Goal: Use online tool/utility

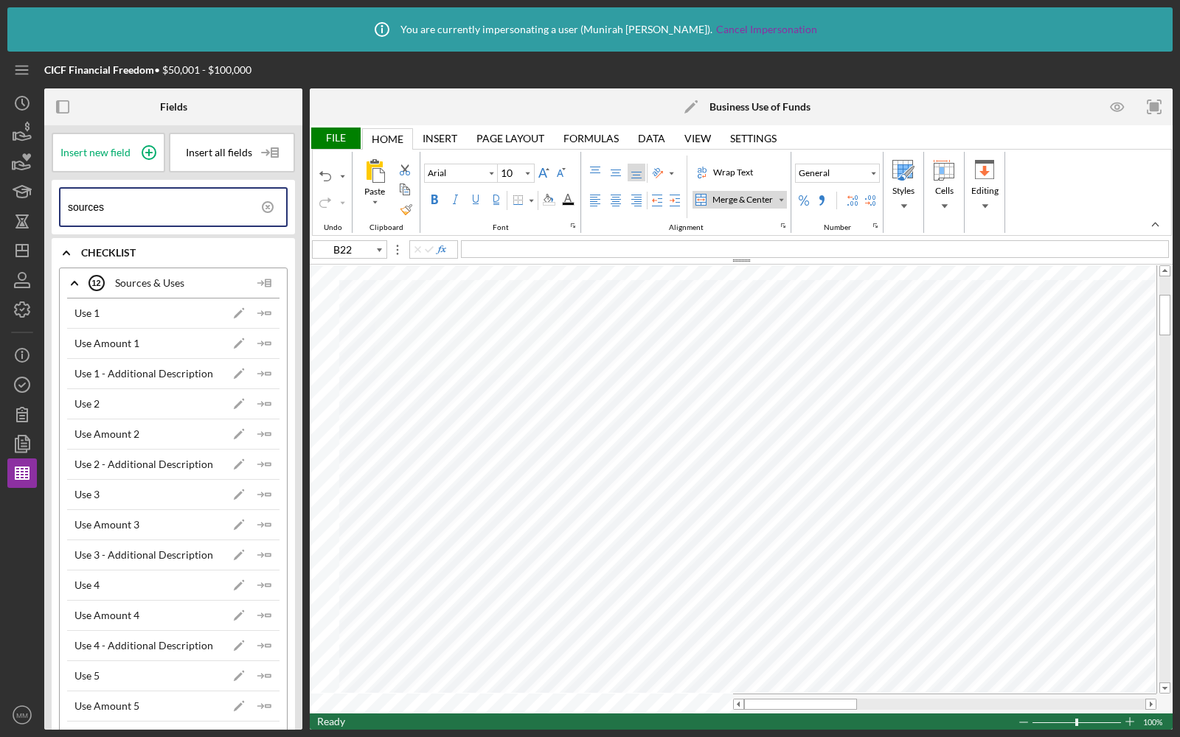
scroll to position [270, 0]
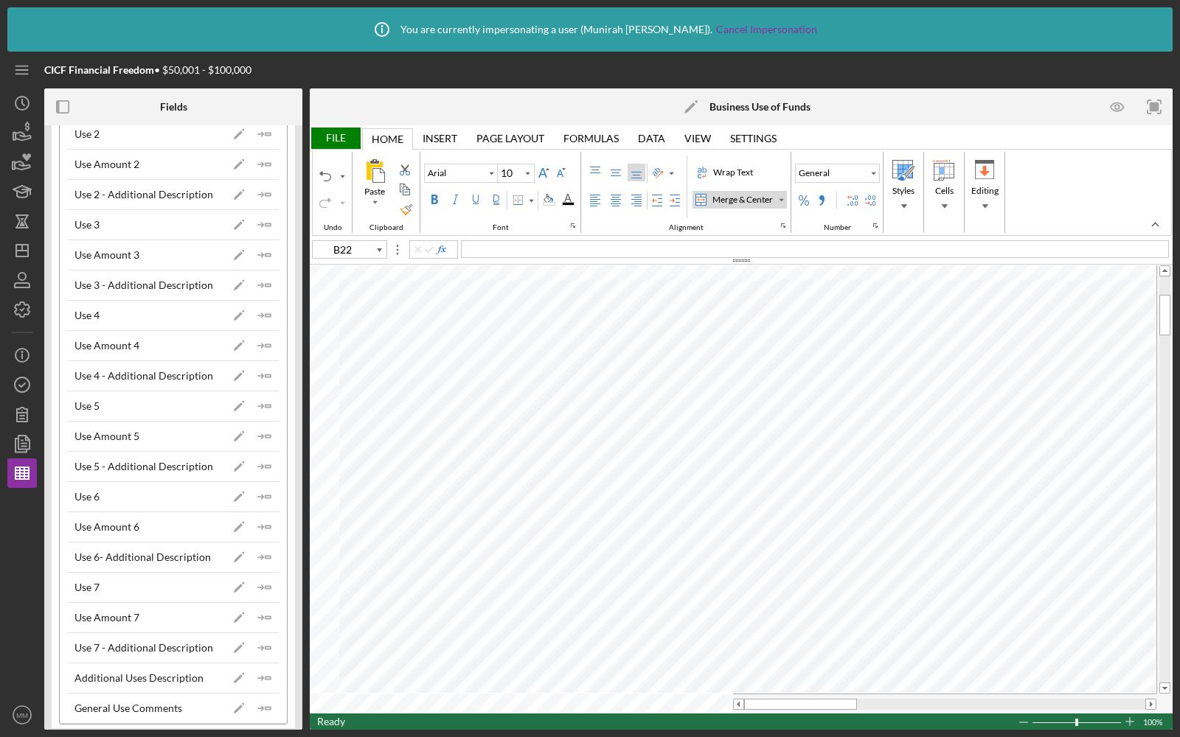
click at [336, 133] on div "File" at bounding box center [335, 138] width 51 height 21
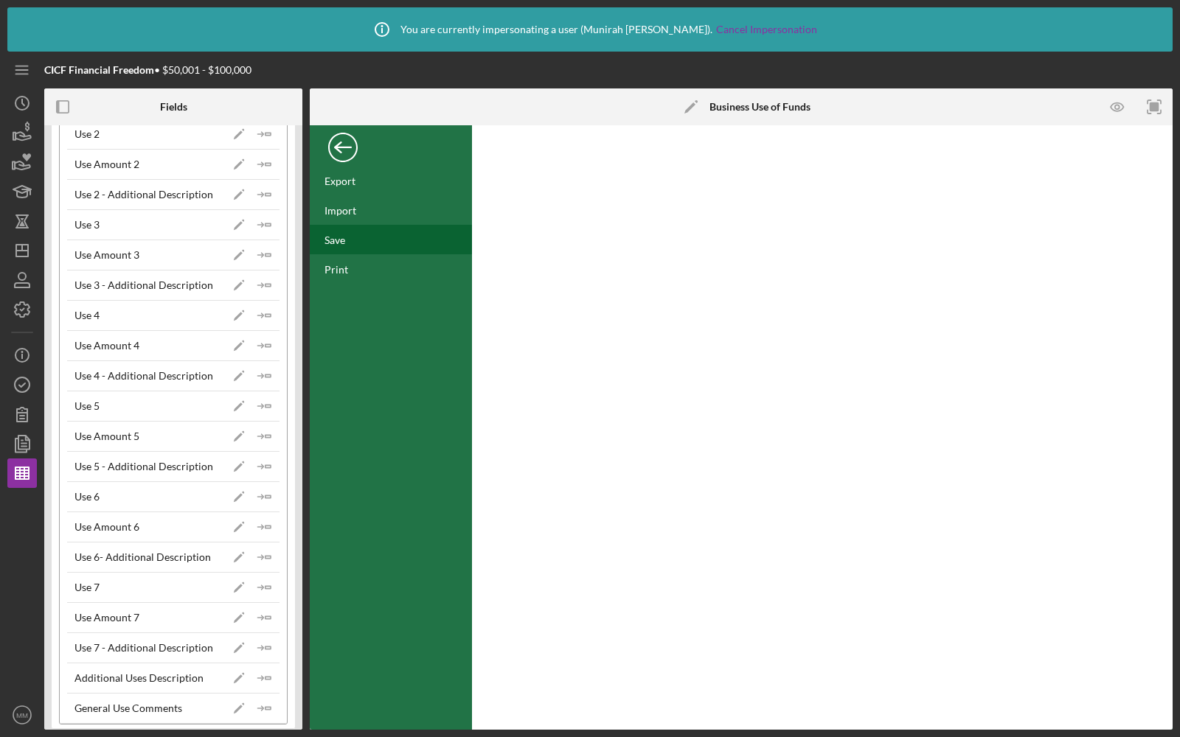
click at [342, 239] on div "Save" at bounding box center [334, 240] width 21 height 13
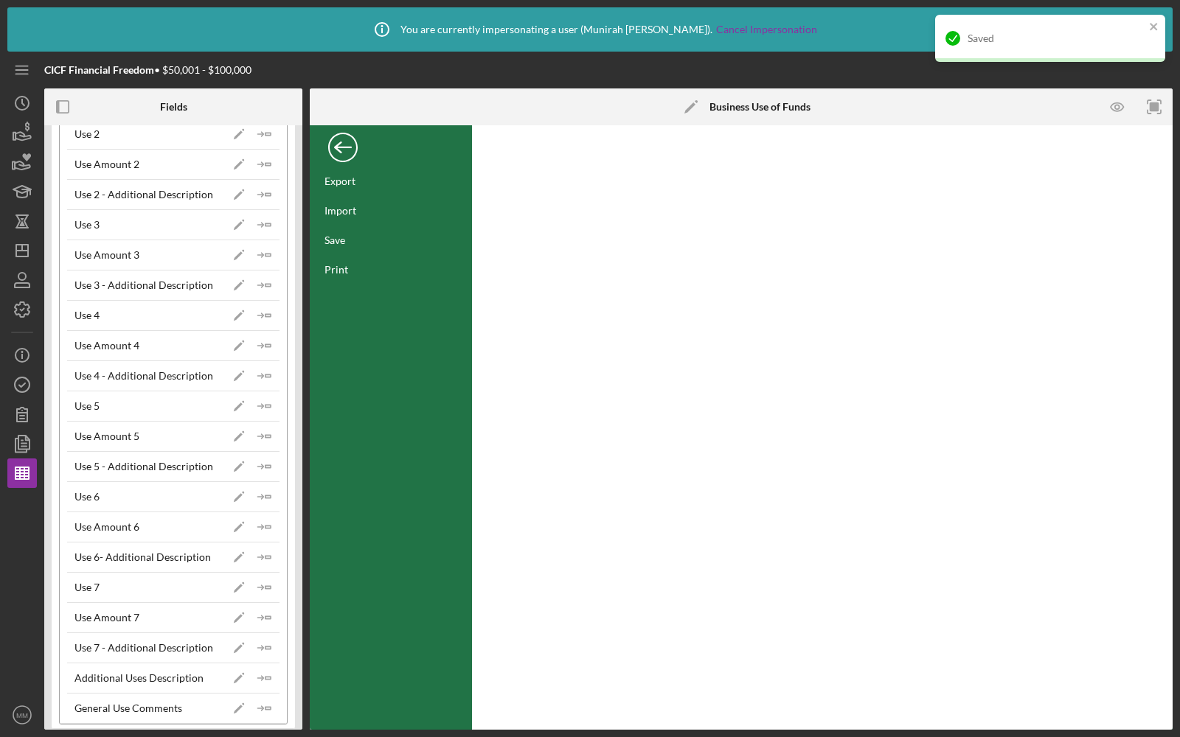
click at [339, 143] on div "Back" at bounding box center [342, 143] width 29 height 29
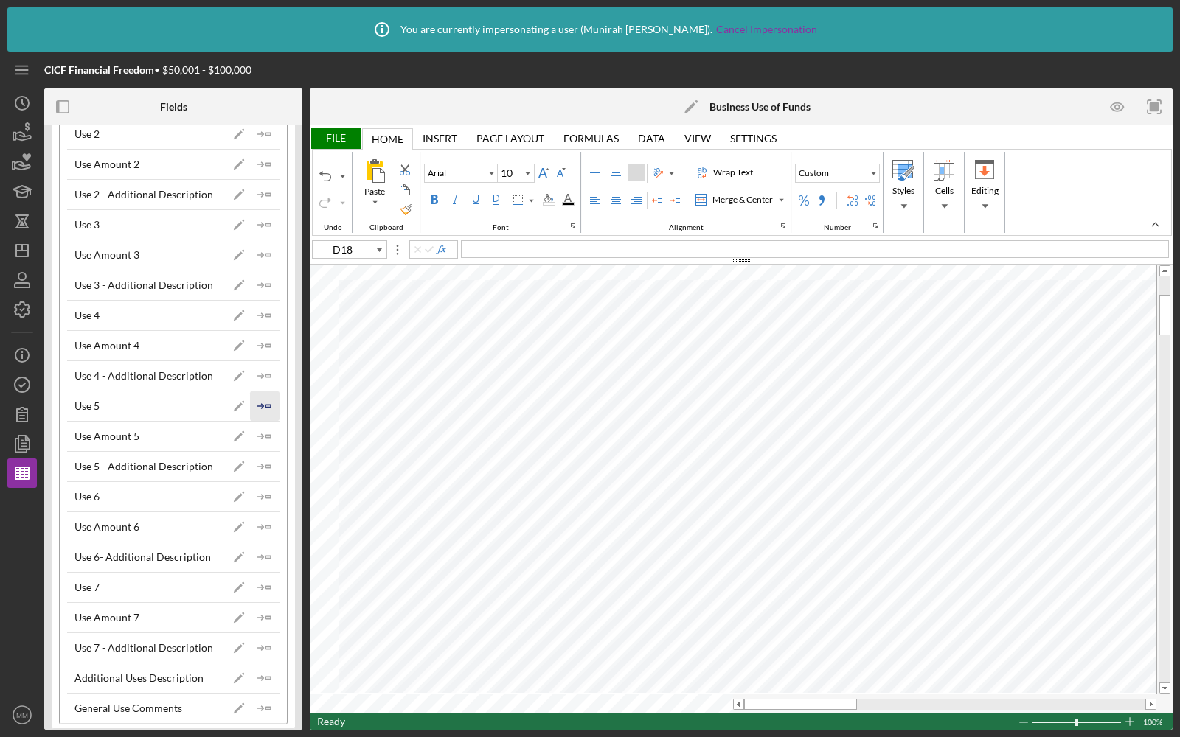
click at [250, 398] on icon "Icon/Insert Field" at bounding box center [264, 406] width 29 height 29
click at [265, 487] on icon "Icon/Insert Field" at bounding box center [264, 496] width 29 height 29
click at [258, 574] on icon "Icon/Insert Field" at bounding box center [264, 587] width 29 height 29
click at [265, 465] on polygon "button" at bounding box center [267, 466] width 5 height 2
click at [260, 518] on icon "Icon/Insert Field" at bounding box center [264, 527] width 29 height 29
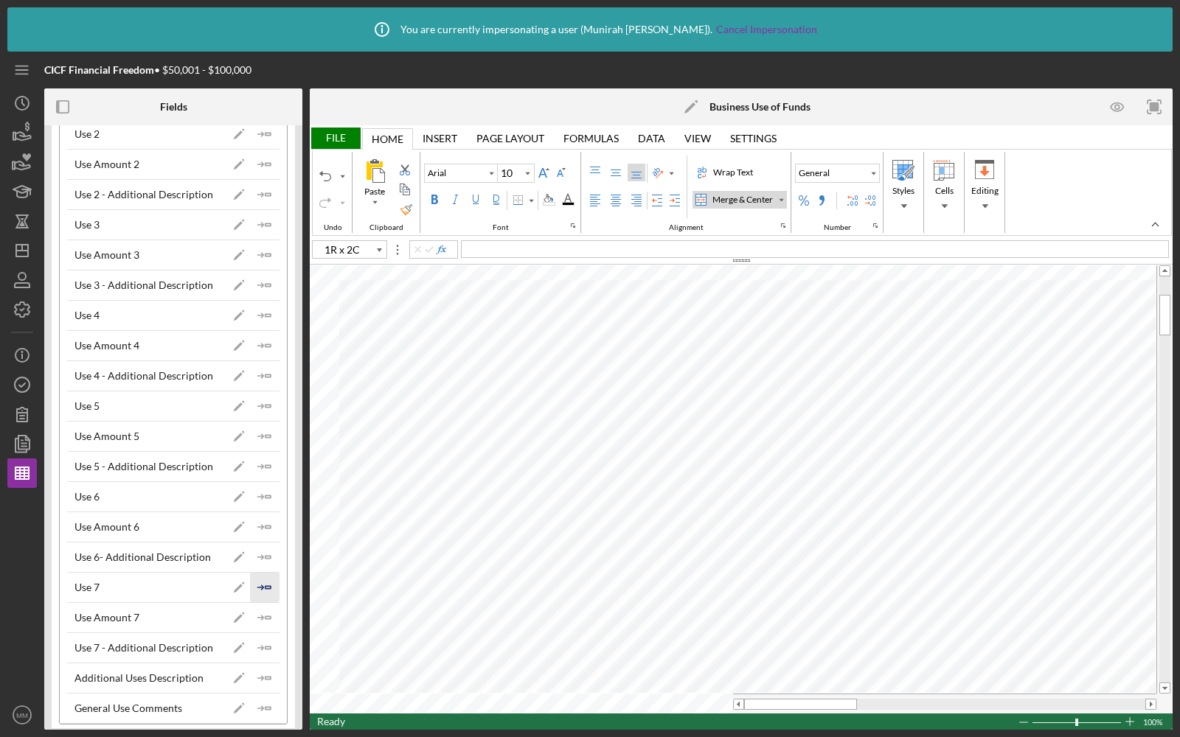
type input "E19"
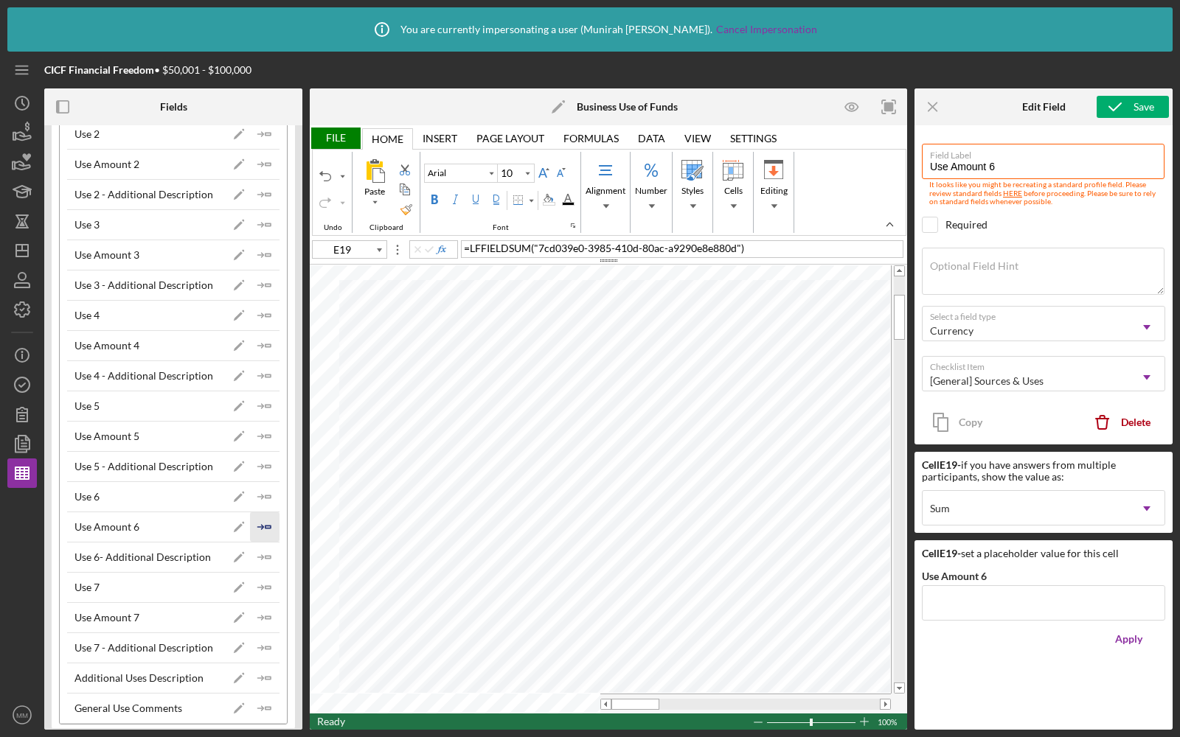
click at [265, 519] on icon "Icon/Insert Field" at bounding box center [264, 527] width 29 height 29
